Goal: Information Seeking & Learning: Learn about a topic

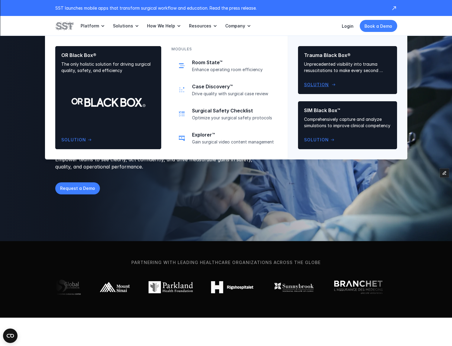
click at [329, 69] on p "Unprecedented visibility into trauma resuscitations to make every second count" at bounding box center [347, 67] width 87 height 13
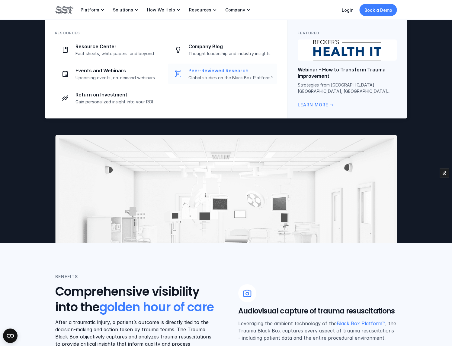
click at [201, 72] on p "Peer-Reviewed Research" at bounding box center [230, 71] width 85 height 6
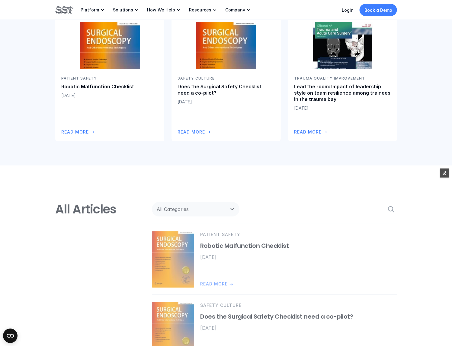
scroll to position [222, 0]
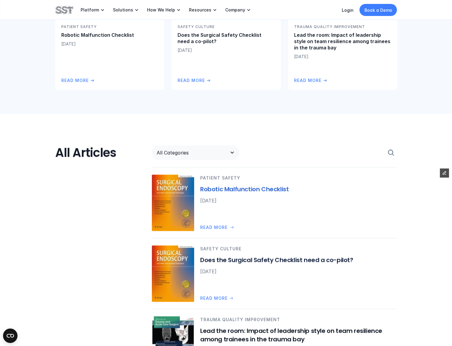
click at [182, 151] on p "All Categories" at bounding box center [190, 152] width 66 height 7
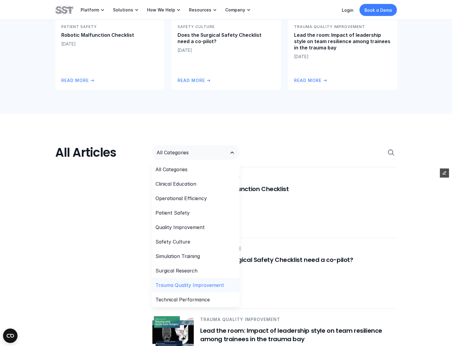
click at [194, 286] on p "Trauma Quality Improvement" at bounding box center [189, 285] width 68 height 7
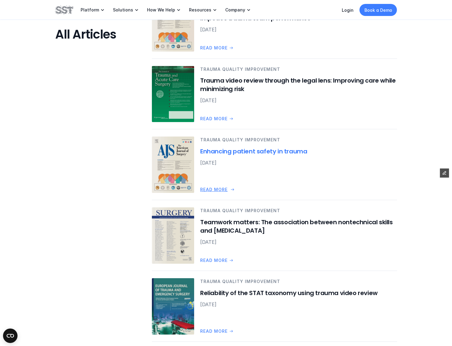
scroll to position [610, 0]
